Goal: Information Seeking & Learning: Compare options

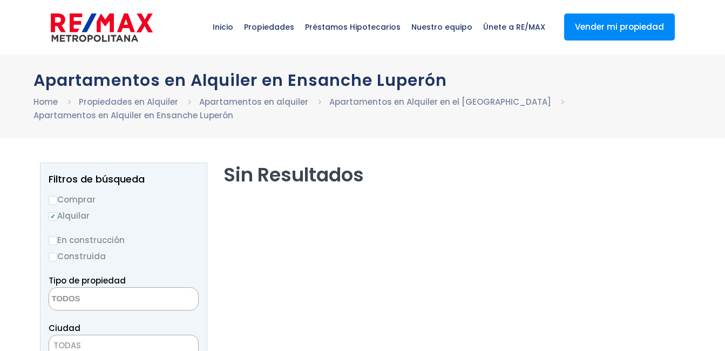
select select
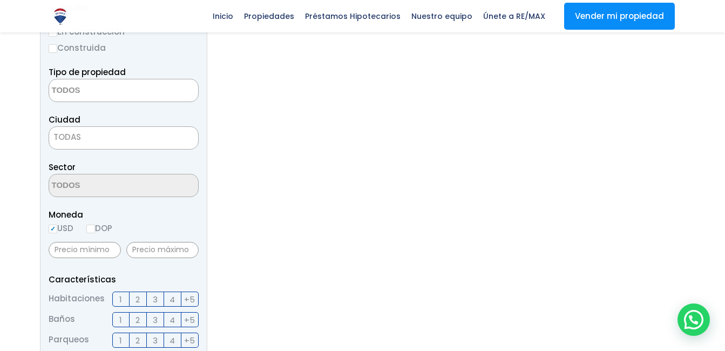
scroll to position [216, 0]
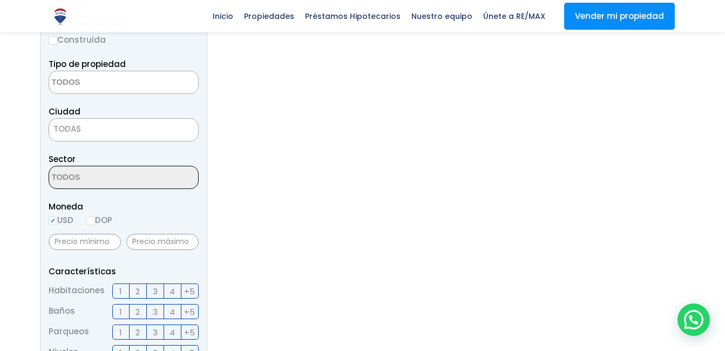
click at [88, 129] on span "TODAS" at bounding box center [123, 129] width 149 height 15
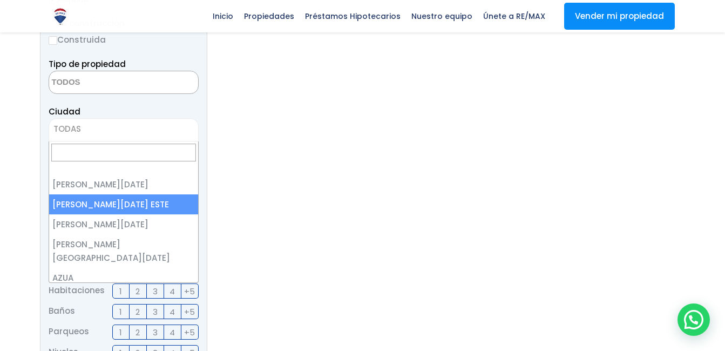
scroll to position [162, 0]
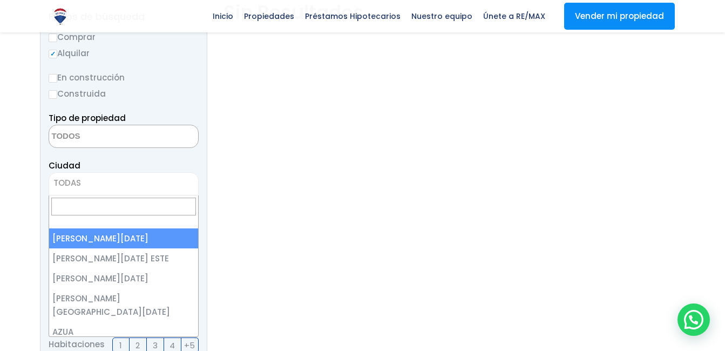
select select "1"
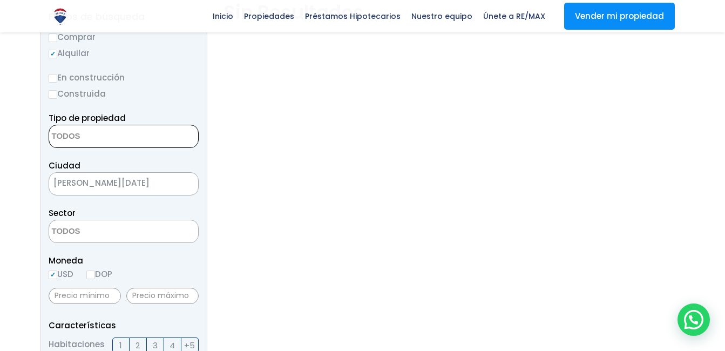
click at [141, 138] on textarea "Search" at bounding box center [101, 136] width 105 height 23
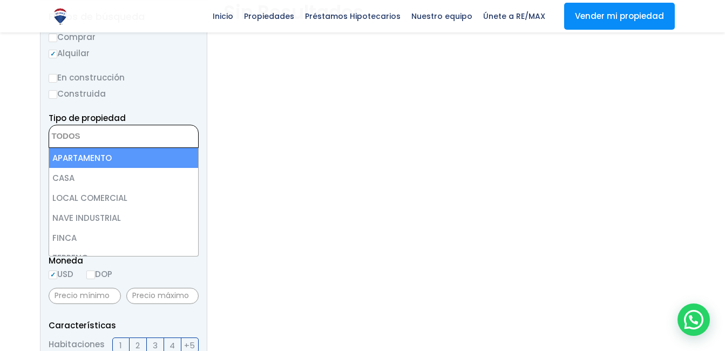
click at [141, 138] on textarea "Search" at bounding box center [101, 136] width 105 height 23
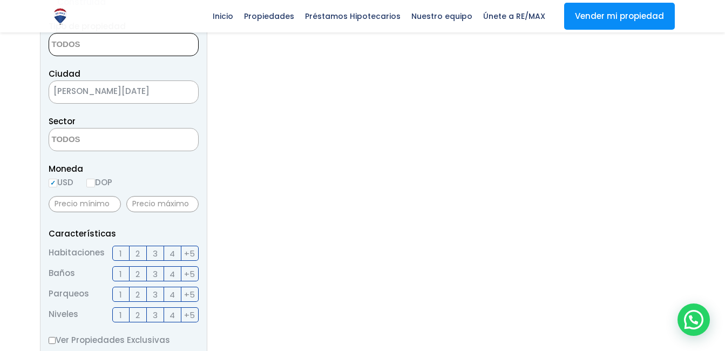
scroll to position [270, 0]
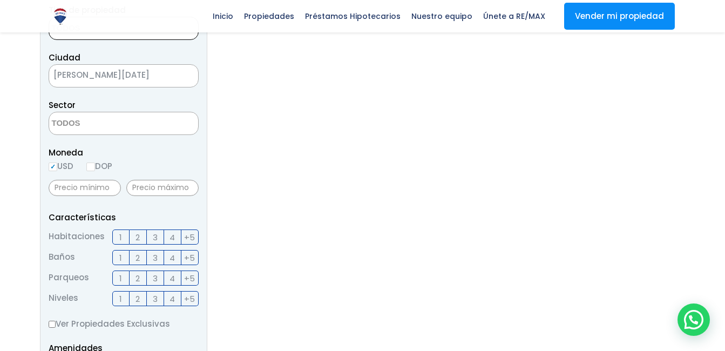
click at [103, 129] on textarea "Search" at bounding box center [101, 123] width 105 height 23
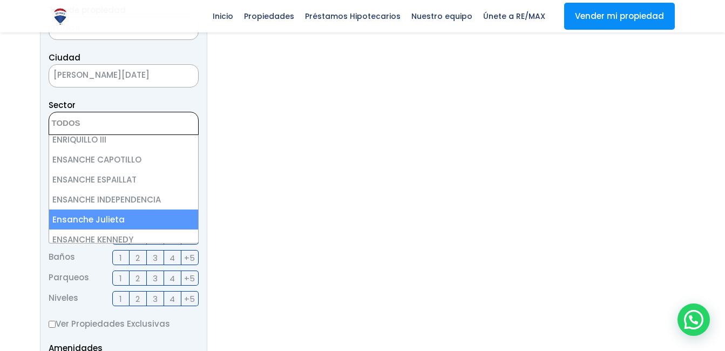
scroll to position [1512, 0]
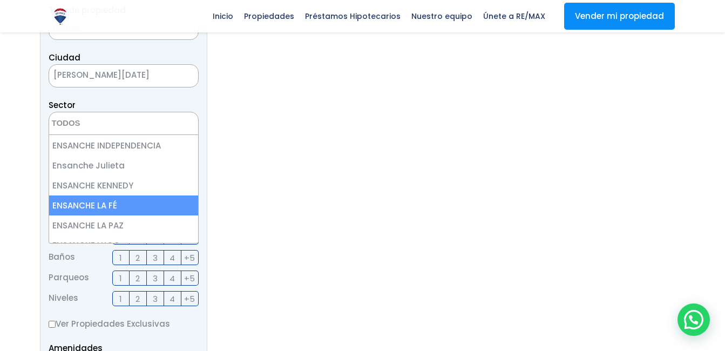
select select "185"
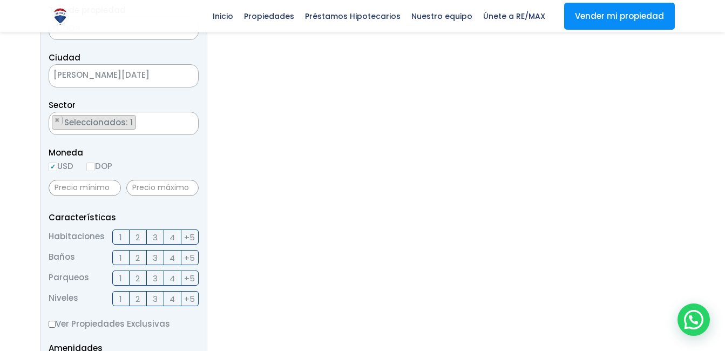
click at [92, 166] on input "DOP" at bounding box center [90, 167] width 9 height 9
radio input "true"
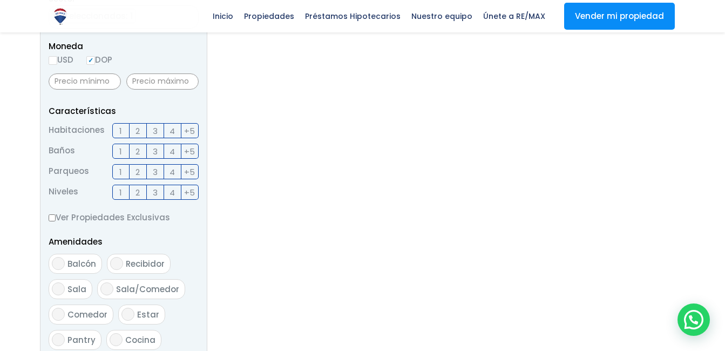
scroll to position [378, 0]
click at [139, 132] on span "2" at bounding box center [138, 130] width 4 height 14
click at [0, 0] on input "2" at bounding box center [0, 0] width 0 height 0
click at [119, 149] on label "1" at bounding box center [120, 149] width 17 height 15
click at [0, 0] on input "1" at bounding box center [0, 0] width 0 height 0
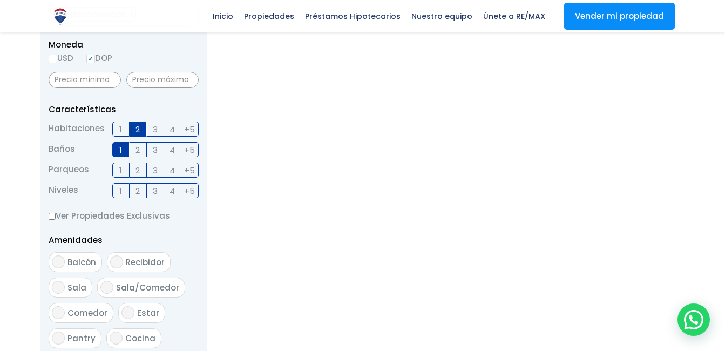
click at [119, 170] on label "1" at bounding box center [120, 170] width 17 height 15
click at [0, 0] on input "1" at bounding box center [0, 0] width 0 height 0
click at [120, 192] on span "1" at bounding box center [120, 191] width 3 height 14
click at [0, 0] on input "1" at bounding box center [0, 0] width 0 height 0
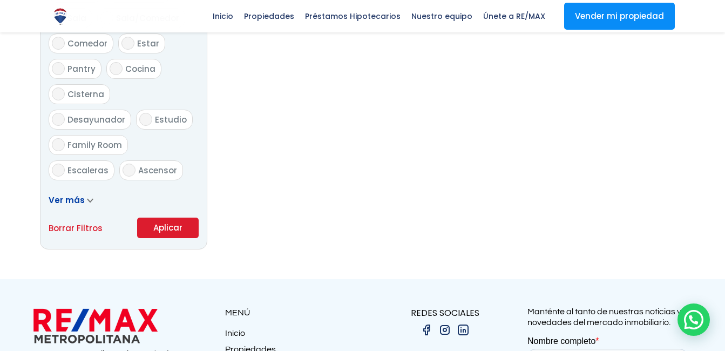
scroll to position [648, 0]
click at [160, 228] on button "Aplicar" at bounding box center [168, 227] width 62 height 21
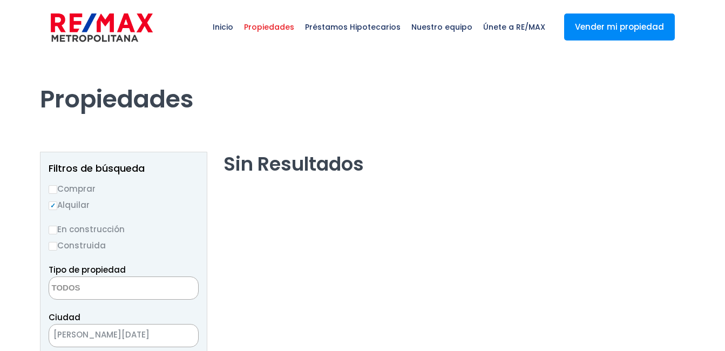
select select
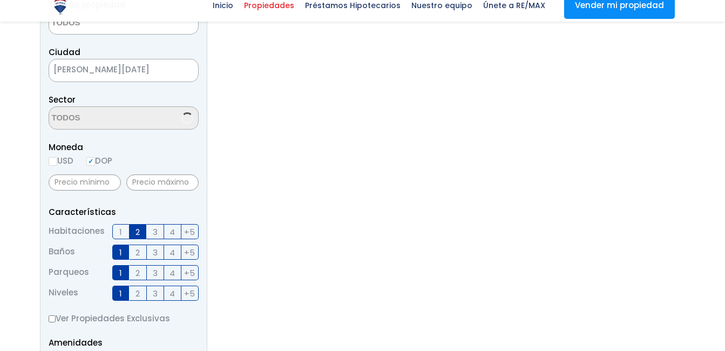
scroll to position [944, 0]
select select "185"
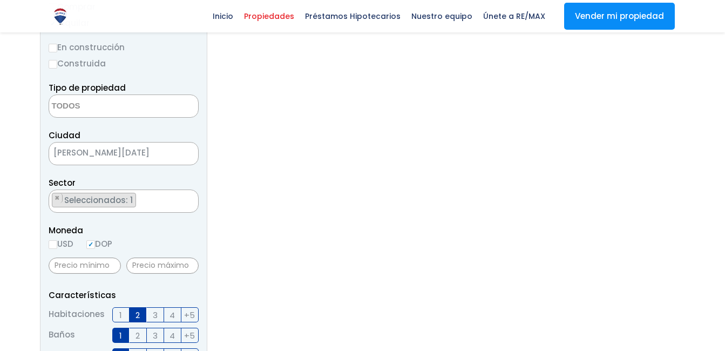
scroll to position [162, 0]
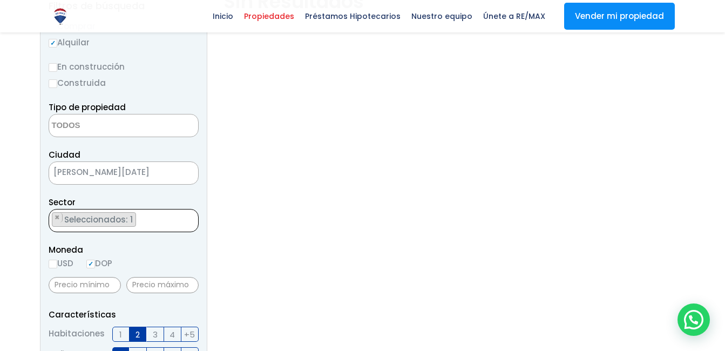
click at [129, 221] on span "Seleccionados: 1" at bounding box center [99, 219] width 72 height 11
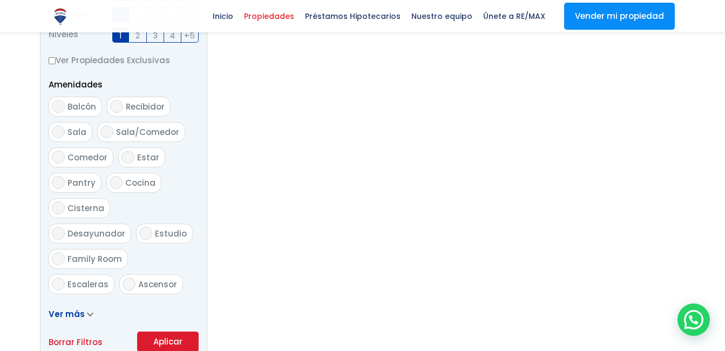
scroll to position [540, 0]
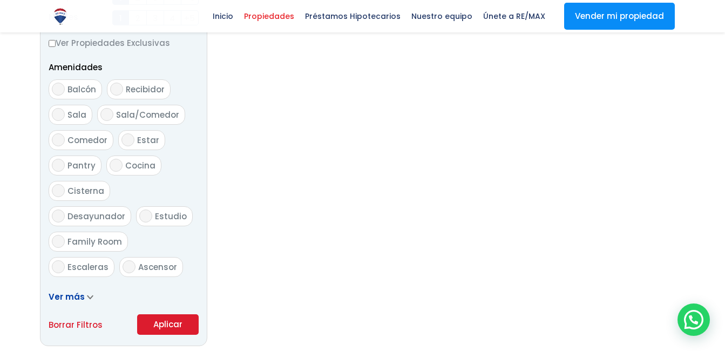
click at [170, 327] on button "Aplicar" at bounding box center [168, 324] width 62 height 21
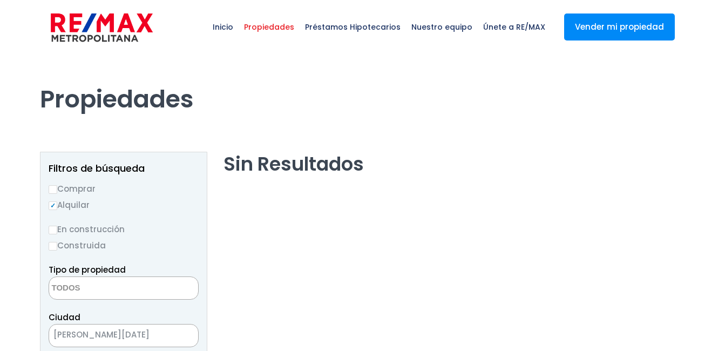
select select
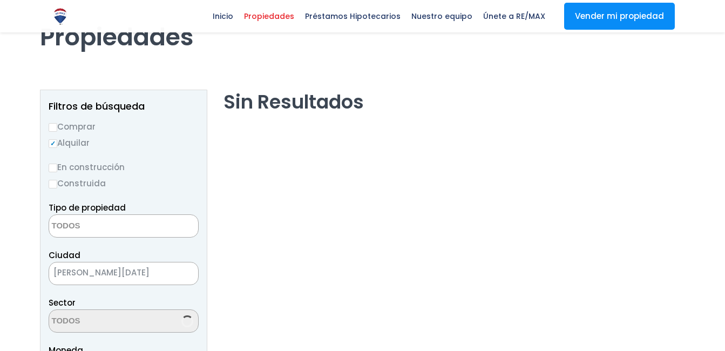
scroll to position [981, 0]
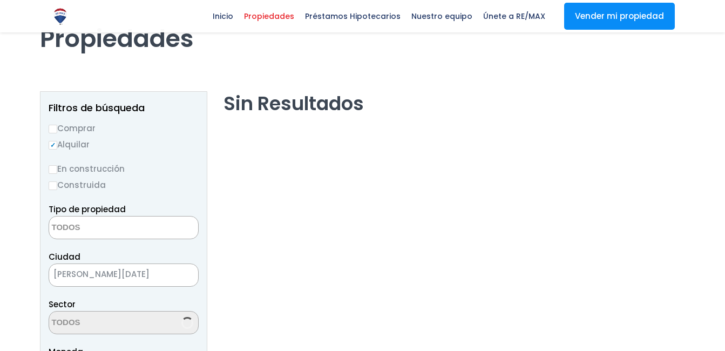
select select "185"
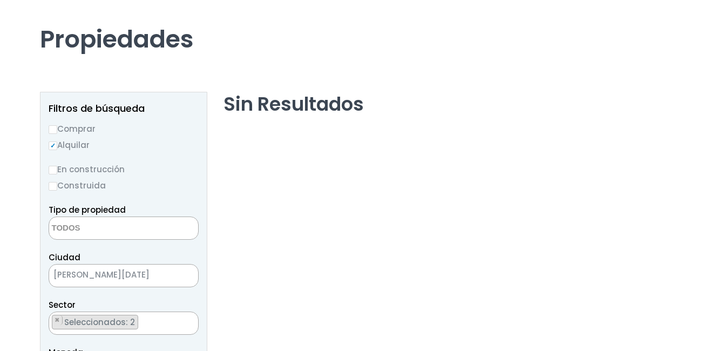
scroll to position [54, 0]
